Goal: Task Accomplishment & Management: Manage account settings

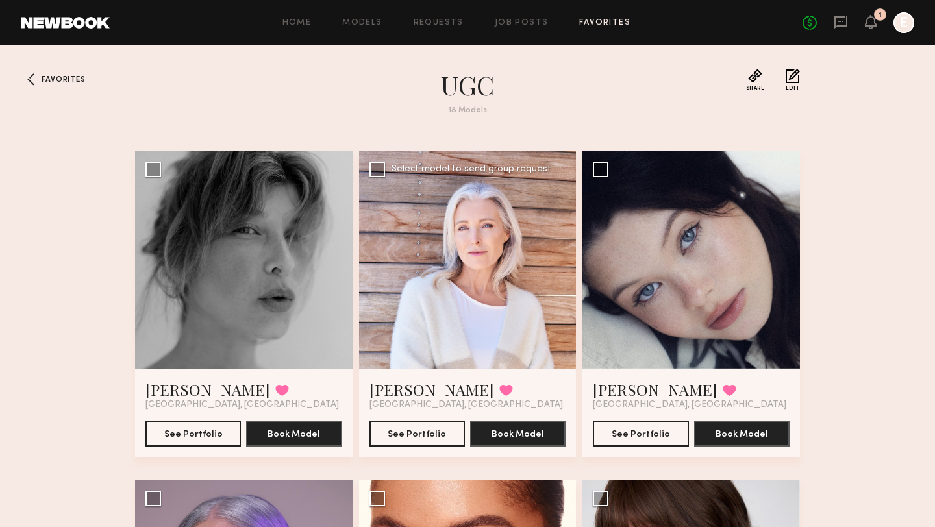
scroll to position [398, 0]
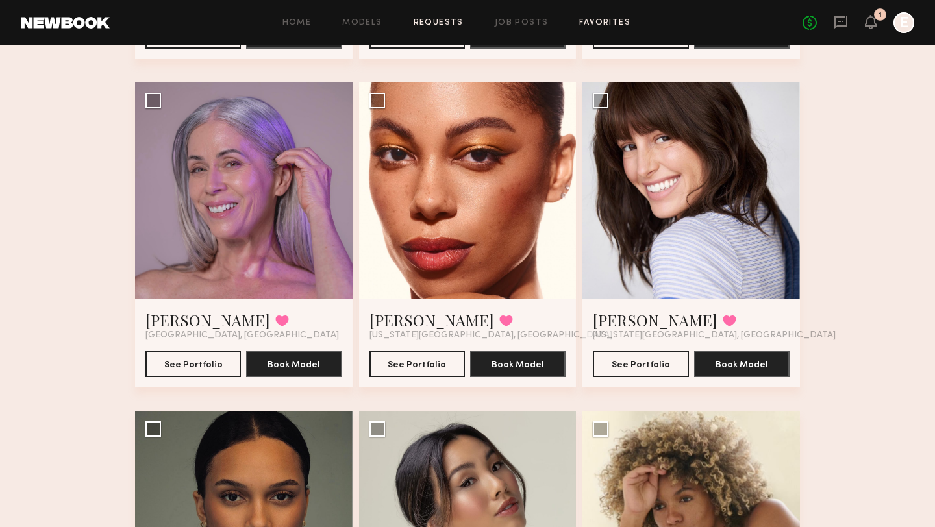
click at [436, 23] on link "Requests" at bounding box center [439, 23] width 50 height 8
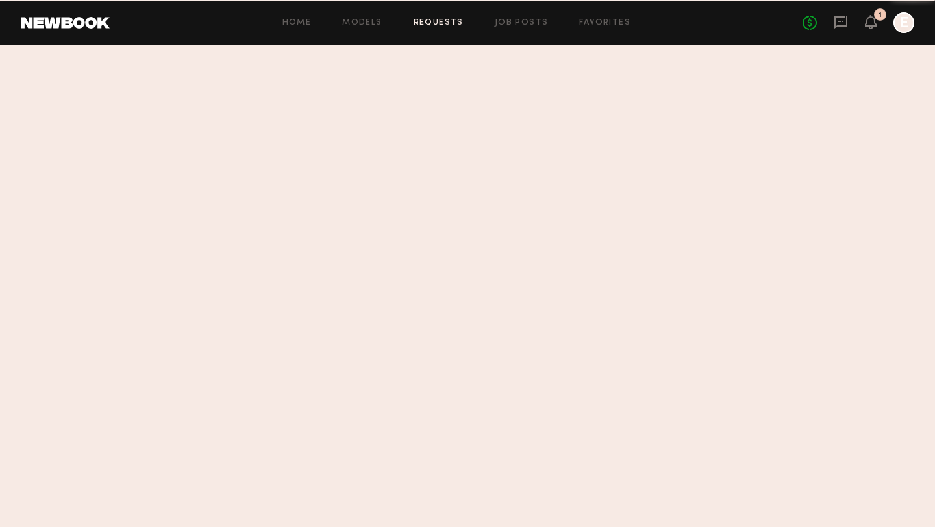
click at [523, 27] on div "Home Models Requests Job Posts Favorites Sign Out No fees up to $5,000 1 E" at bounding box center [512, 22] width 804 height 21
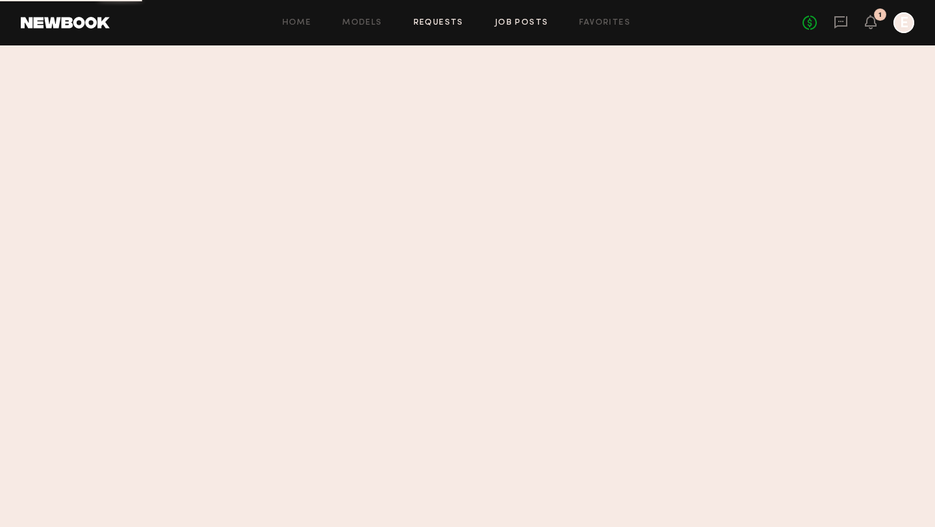
click at [521, 23] on link "Job Posts" at bounding box center [522, 23] width 54 height 8
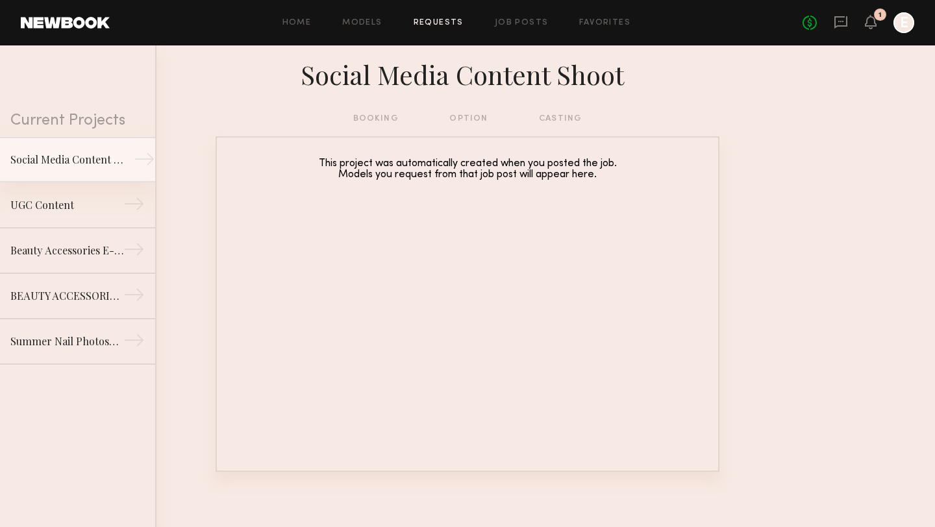
click at [106, 156] on div "Social Media Content Shoot" at bounding box center [66, 160] width 113 height 16
click at [197, 181] on nb-requests-list-container "This project was automatically created when you posted the job. Models you requ…" at bounding box center [467, 304] width 935 height 336
click at [105, 167] on link "Social Media Content Shoot →" at bounding box center [77, 159] width 155 height 45
click at [105, 162] on div "Social Media Content Shoot" at bounding box center [66, 160] width 113 height 16
click at [382, 119] on div "booking option casting" at bounding box center [467, 119] width 229 height 14
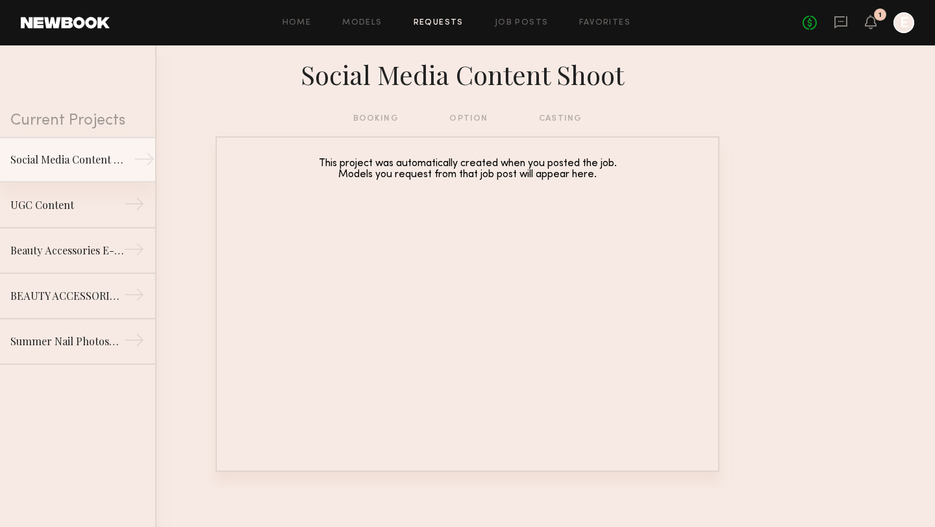
click at [59, 170] on link "Social Media Content Shoot →" at bounding box center [77, 159] width 155 height 45
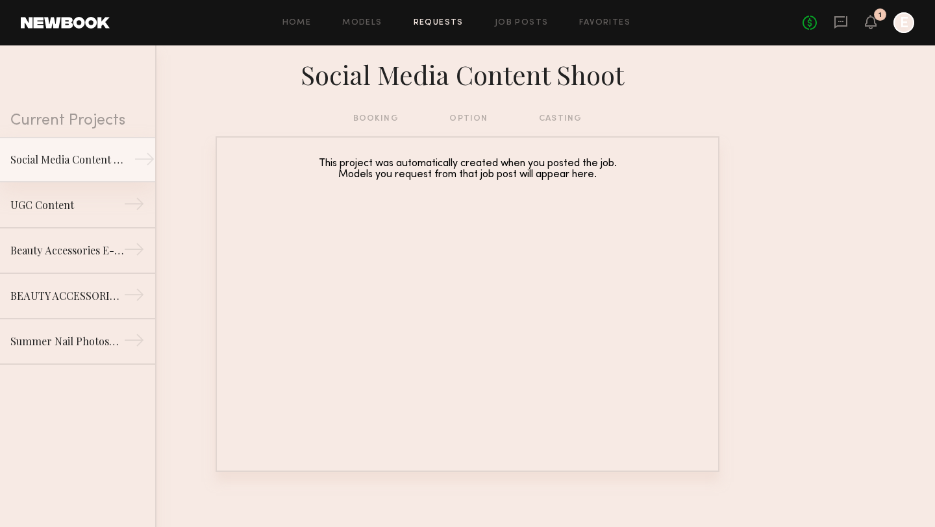
click at [59, 170] on link "Social Media Content Shoot →" at bounding box center [77, 159] width 155 height 45
click at [534, 16] on div "Home Models Requests Job Posts Favorites Sign Out No fees up to $5,000 1 E" at bounding box center [512, 22] width 804 height 21
click at [528, 22] on link "Job Posts" at bounding box center [522, 23] width 54 height 8
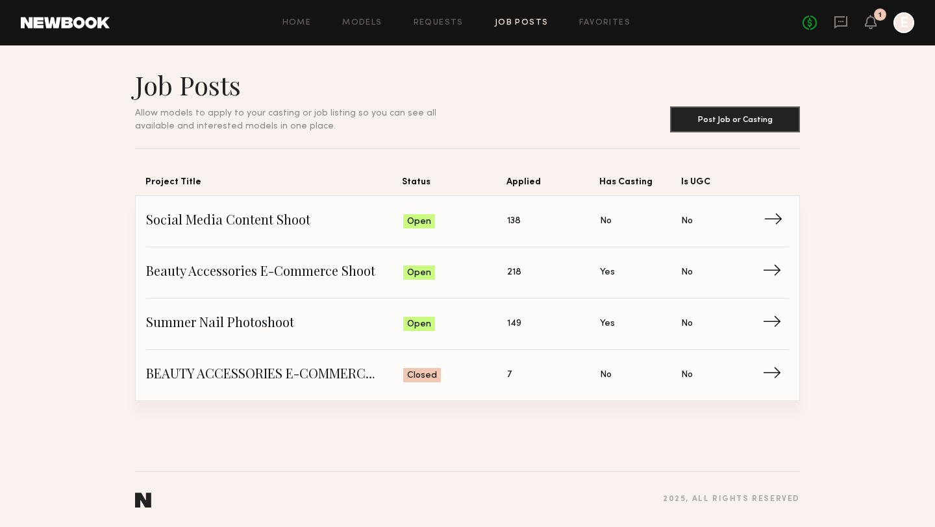
click at [242, 217] on span "Social Media Content Shoot" at bounding box center [274, 221] width 257 height 19
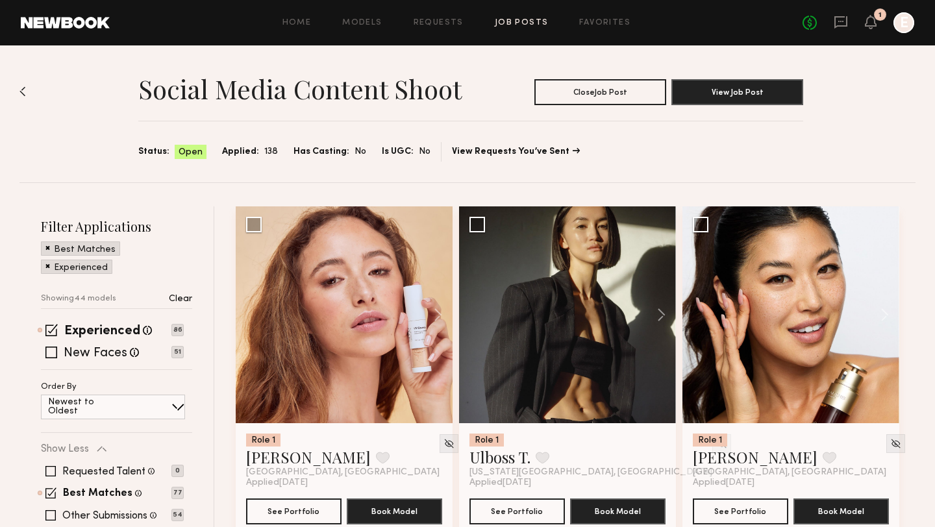
click at [670, 56] on div "Social Media Content Shoot Close Job Post View Job Post Status: Open Applied: 1…" at bounding box center [467, 113] width 896 height 137
